Goal: Check status

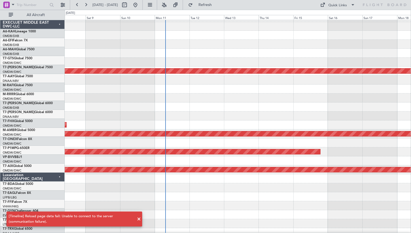
scroll to position [115, 0]
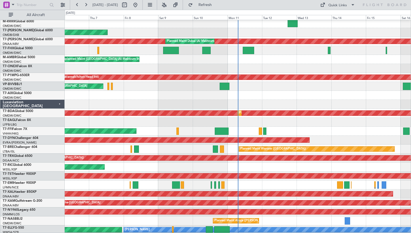
scroll to position [73, 0]
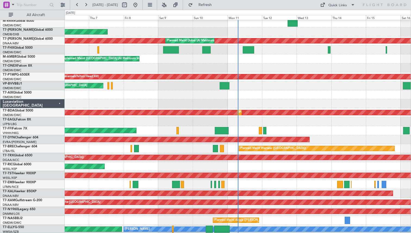
click at [203, 189] on div "A/C Unavailable" at bounding box center [238, 184] width 346 height 9
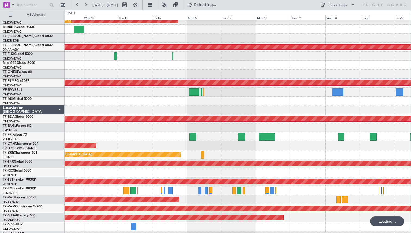
click at [254, 198] on div "Planned Maint [PERSON_NAME]" at bounding box center [238, 199] width 346 height 9
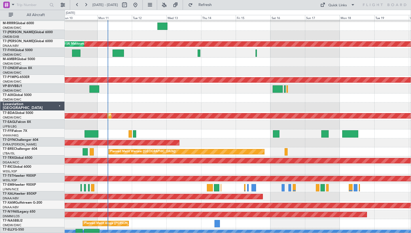
scroll to position [70, 0]
click at [272, 200] on div "Planned Maint [PERSON_NAME]" at bounding box center [238, 196] width 346 height 9
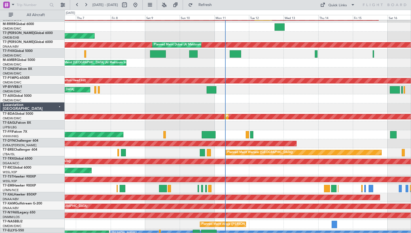
scroll to position [69, 0]
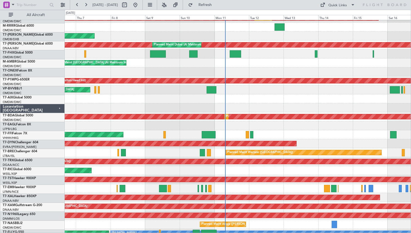
click at [254, 184] on div "Planned Maint [GEOGRAPHIC_DATA] (Seletar)" at bounding box center [238, 179] width 346 height 9
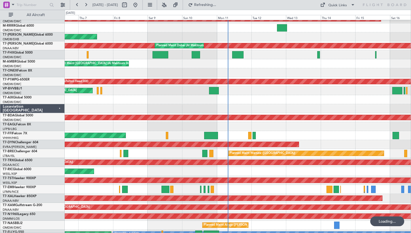
click at [201, 185] on div "A/C Unavailable" at bounding box center [238, 189] width 346 height 9
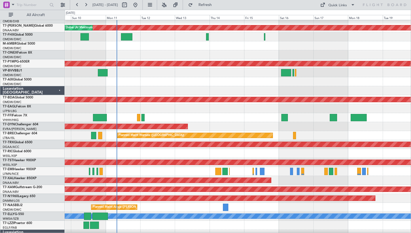
scroll to position [89, 0]
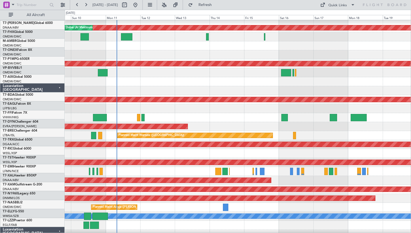
click at [268, 179] on div "Planned Maint [PERSON_NAME]" at bounding box center [238, 180] width 346 height 9
